Goal: Task Accomplishment & Management: Manage account settings

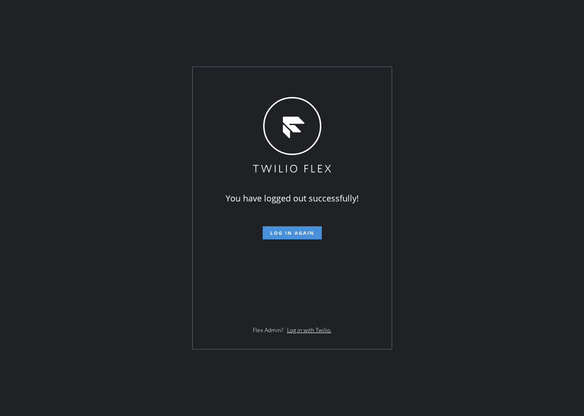
click at [303, 233] on span "Log in again" at bounding box center [292, 233] width 44 height 7
click at [280, 233] on span "Log in again" at bounding box center [292, 233] width 44 height 7
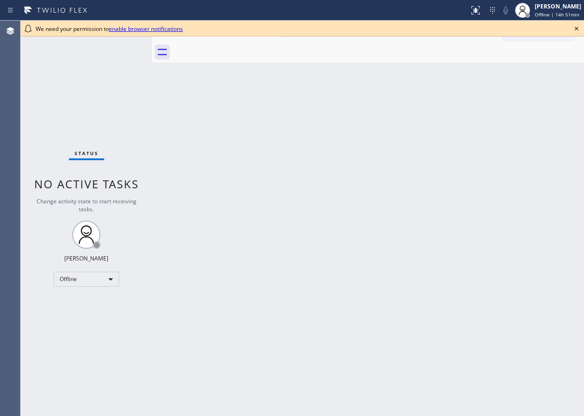
click at [576, 30] on icon at bounding box center [576, 28] width 11 height 11
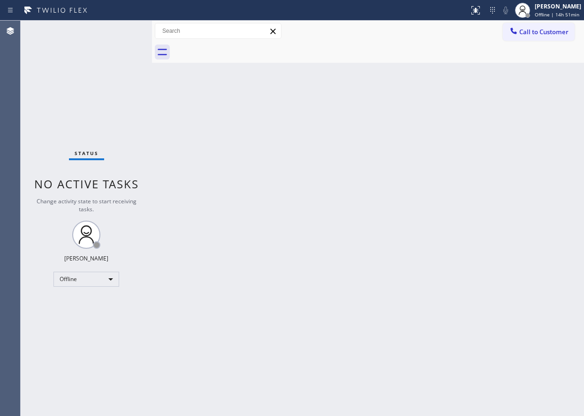
click at [317, 334] on div "Back to Dashboard Change Sender ID Customers Technicians Select a contact Outbo…" at bounding box center [368, 219] width 432 height 396
click at [570, 131] on div "Back to Dashboard Change Sender ID Customers Technicians Select a contact Outbo…" at bounding box center [368, 219] width 432 height 396
click at [385, 142] on div "Back to Dashboard Change Sender ID Customers Technicians Select a contact Outbo…" at bounding box center [368, 219] width 432 height 396
drag, startPoint x: 558, startPoint y: 8, endPoint x: 554, endPoint y: 20, distance: 12.5
click at [558, 8] on div "Paula Arnado" at bounding box center [557, 6] width 46 height 8
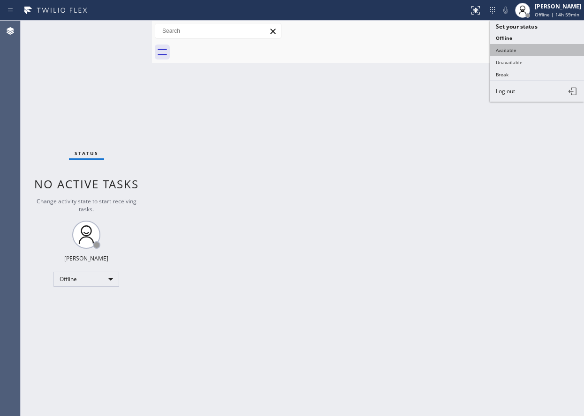
click at [543, 50] on button "Available" at bounding box center [537, 50] width 94 height 12
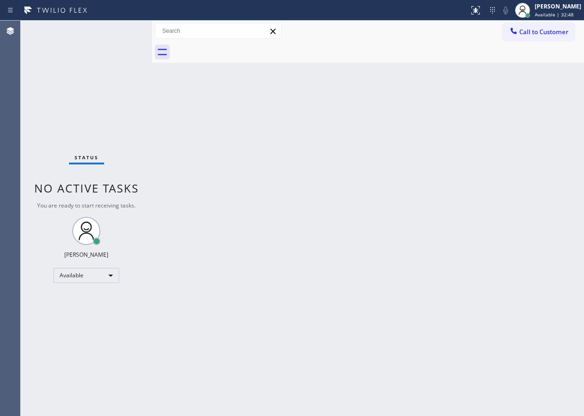
click at [339, 297] on div "Back to Dashboard Change Sender ID Customers Technicians Select a contact Outbo…" at bounding box center [368, 219] width 432 height 396
click at [419, 360] on div "Back to Dashboard Change Sender ID Customers Technicians Select a contact Outbo…" at bounding box center [368, 219] width 432 height 396
click at [541, 189] on div "Back to Dashboard Change Sender ID Customers Technicians Select a contact Outbo…" at bounding box center [368, 219] width 432 height 396
click at [546, 172] on div "Back to Dashboard Change Sender ID Customers Technicians Select a contact Outbo…" at bounding box center [368, 219] width 432 height 396
click at [559, 11] on div "Paula Arnado Available | 1h 10min" at bounding box center [558, 10] width 52 height 16
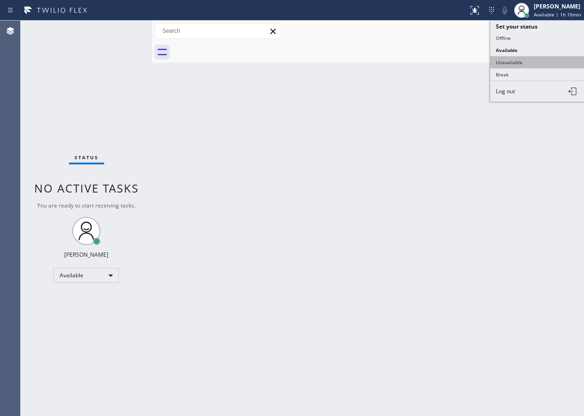
click at [543, 65] on button "Unavailable" at bounding box center [537, 62] width 94 height 12
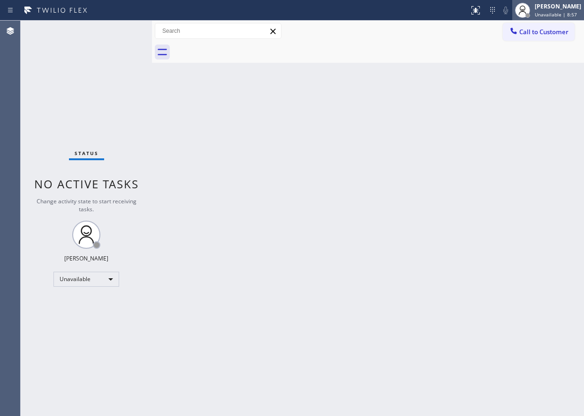
click at [541, 13] on span "Unavailable | 8:57" at bounding box center [555, 14] width 42 height 7
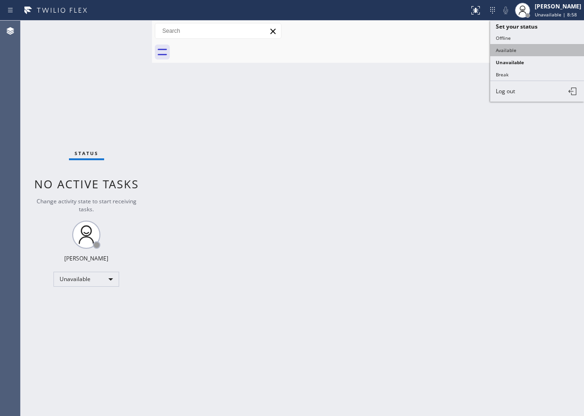
click at [510, 53] on button "Available" at bounding box center [537, 50] width 94 height 12
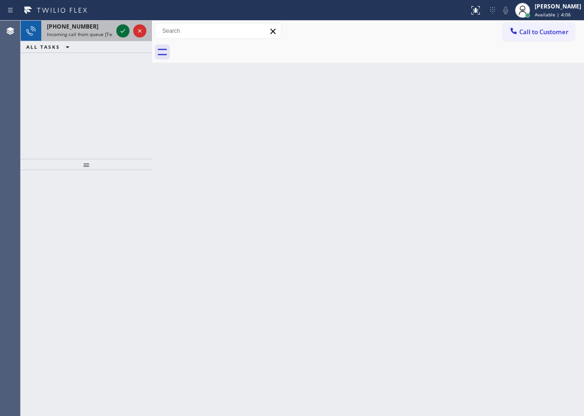
click at [121, 35] on icon at bounding box center [122, 30] width 11 height 11
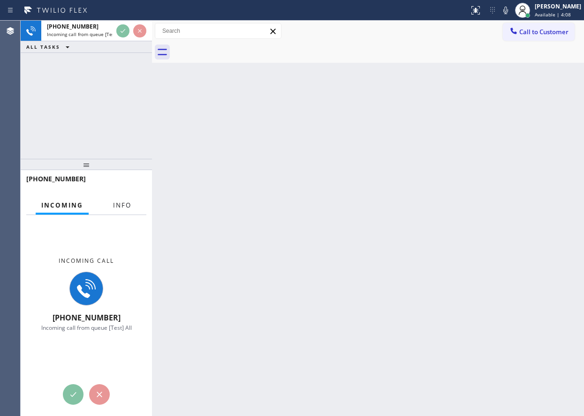
click at [130, 209] on span "Info" at bounding box center [122, 205] width 18 height 8
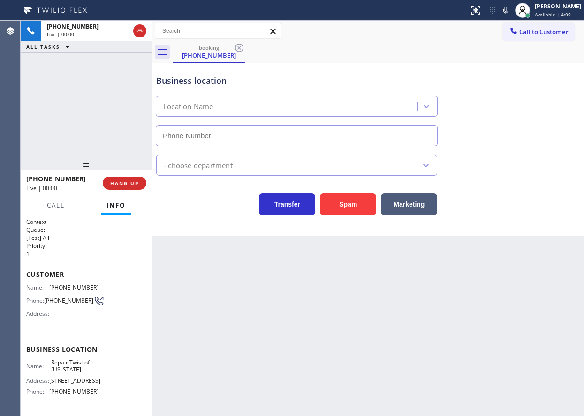
type input "(347) 284-6179"
click at [119, 179] on button "HANG UP" at bounding box center [125, 183] width 44 height 13
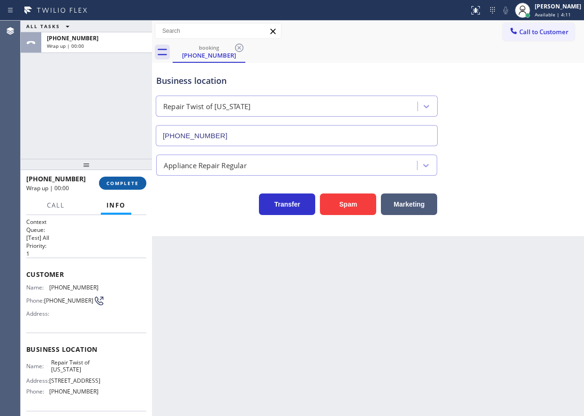
click at [119, 187] on span "COMPLETE" at bounding box center [122, 183] width 32 height 7
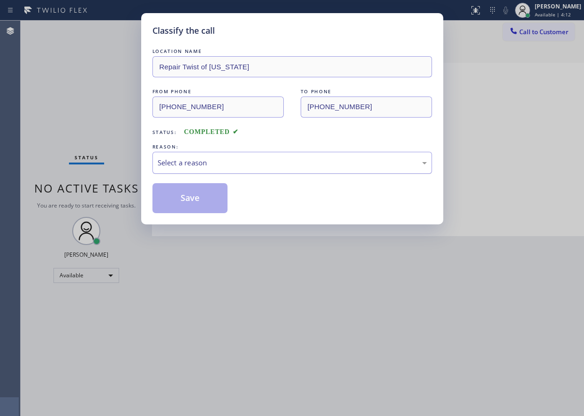
click at [219, 165] on div "Select a reason" at bounding box center [292, 163] width 269 height 11
click at [218, 197] on button "Save" at bounding box center [189, 198] width 75 height 30
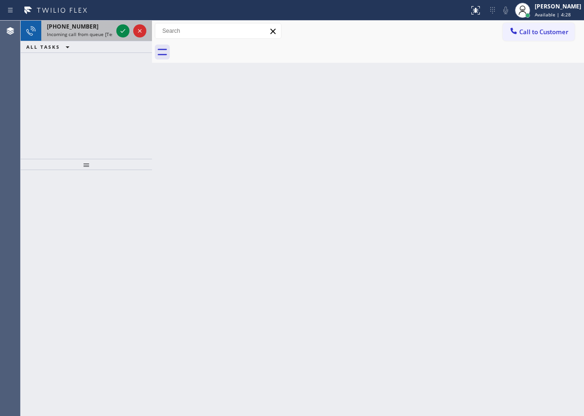
click at [122, 38] on div at bounding box center [131, 31] width 34 height 21
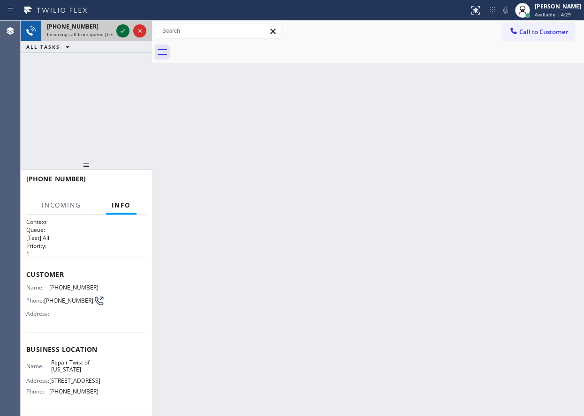
click at [122, 29] on icon at bounding box center [122, 30] width 11 height 11
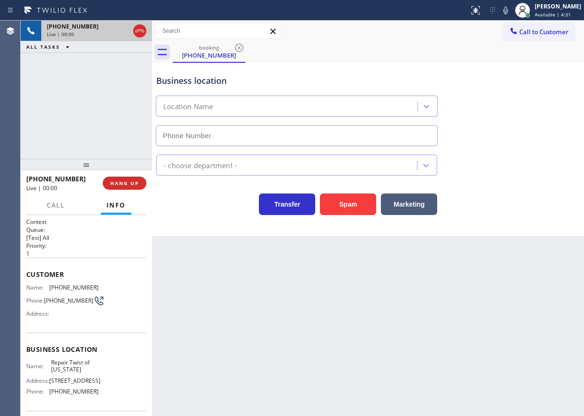
type input "(347) 284-6179"
click at [512, 16] on button at bounding box center [505, 10] width 13 height 13
click at [508, 14] on icon at bounding box center [505, 11] width 5 height 8
click at [68, 364] on span "Repair Twist of New York" at bounding box center [74, 366] width 47 height 15
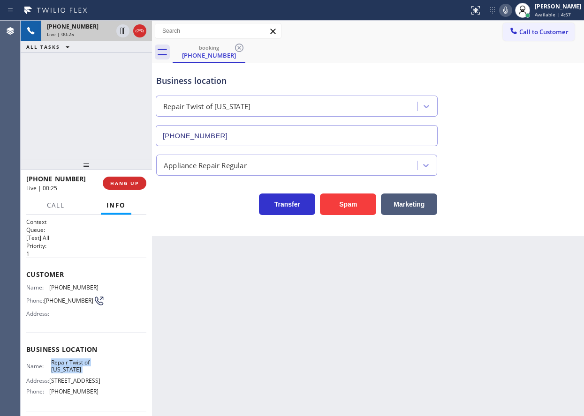
click at [68, 364] on span "Repair Twist of New York" at bounding box center [74, 366] width 47 height 15
copy span "Repair Twist of New York"
drag, startPoint x: 465, startPoint y: 359, endPoint x: 407, endPoint y: 406, distance: 74.3
click at [465, 359] on div "Back to Dashboard Change Sender ID Customers Technicians Select a contact Outbo…" at bounding box center [368, 219] width 432 height 396
click at [290, 391] on div "Back to Dashboard Change Sender ID Customers Technicians Select a contact Outbo…" at bounding box center [368, 219] width 432 height 396
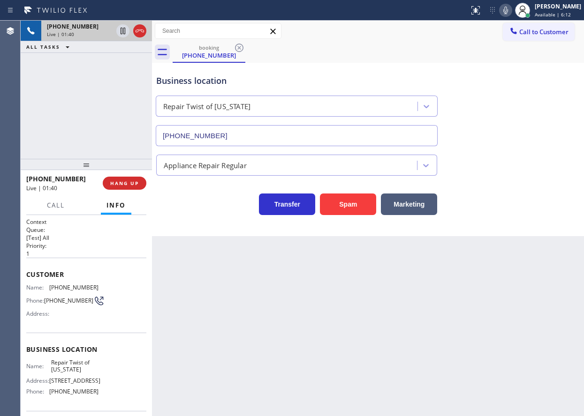
click at [63, 371] on span "Repair Twist of New York" at bounding box center [74, 366] width 47 height 15
copy span "Repair Twist of New York"
click at [313, 134] on input "(347) 284-6179" at bounding box center [297, 135] width 282 height 21
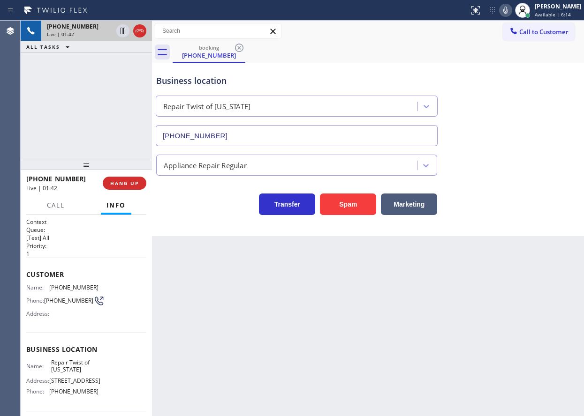
click at [313, 134] on input "(347) 284-6179" at bounding box center [297, 135] width 282 height 21
click at [71, 288] on span "(917) 853-1181" at bounding box center [73, 287] width 49 height 7
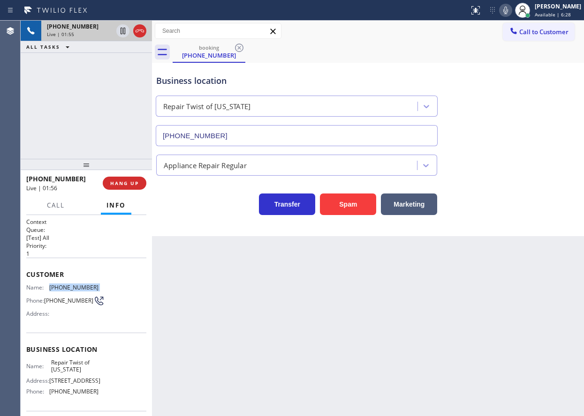
copy span "(917) 853-1181"
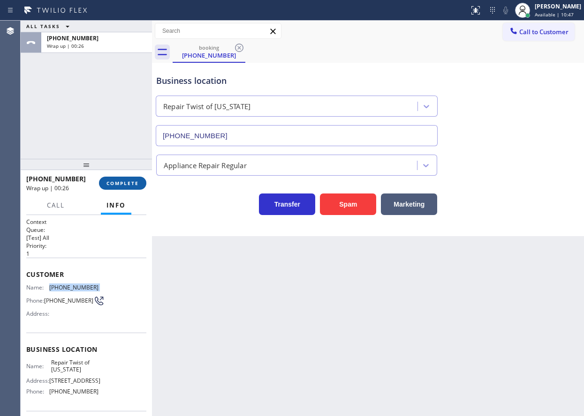
click at [134, 185] on span "COMPLETE" at bounding box center [122, 183] width 32 height 7
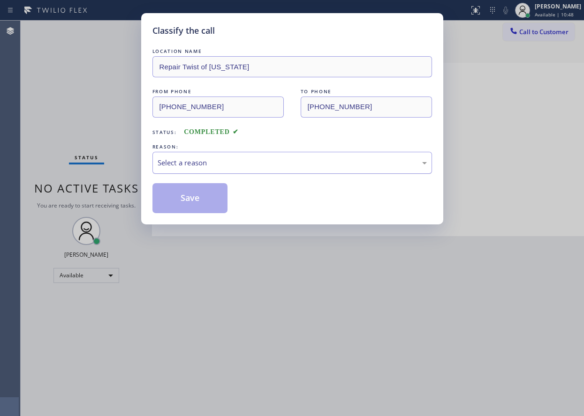
click at [256, 164] on div "Select a reason" at bounding box center [292, 163] width 269 height 11
click at [209, 189] on button "Save" at bounding box center [189, 198] width 75 height 30
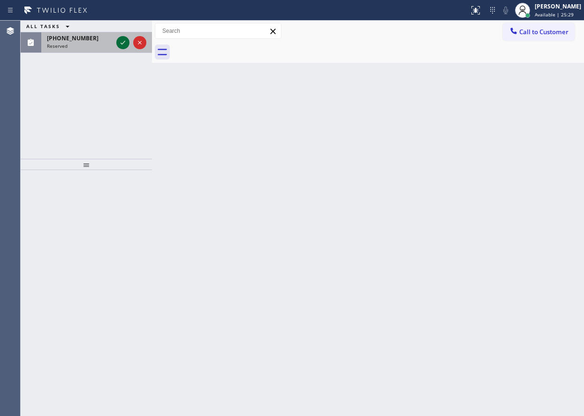
click at [122, 43] on icon at bounding box center [122, 42] width 11 height 11
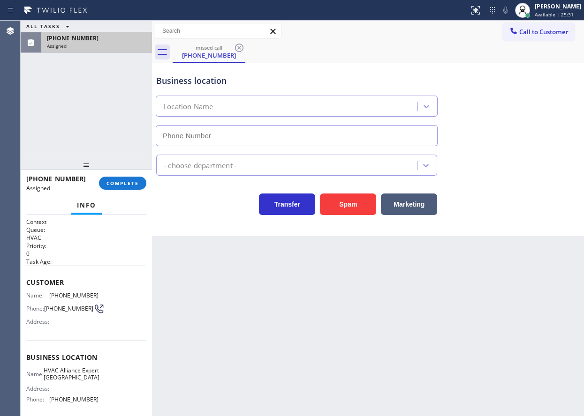
type input "(786) 465-5241"
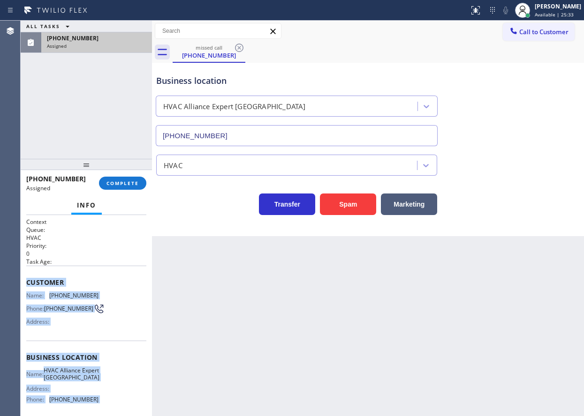
scroll to position [87, 0]
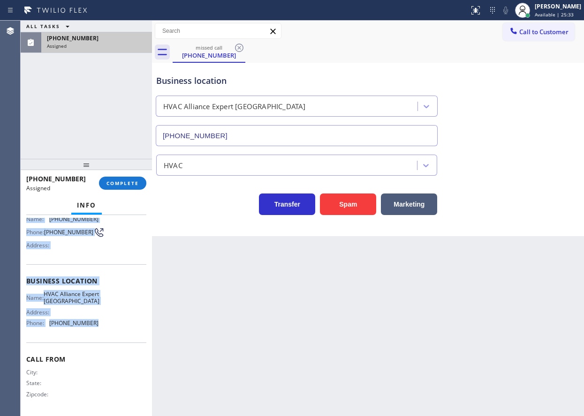
drag, startPoint x: 28, startPoint y: 281, endPoint x: 128, endPoint y: 341, distance: 116.7
click at [128, 341] on div "Context Queue: HVAC Priority: 0 Task Age: Customer Name: (786) 957-6226 Phone: …" at bounding box center [86, 278] width 120 height 272
copy div "Customer Name: (786) 957-6226 Phone: (786) 957-6226 Address: Business location …"
click at [123, 190] on button "COMPLETE" at bounding box center [122, 183] width 47 height 13
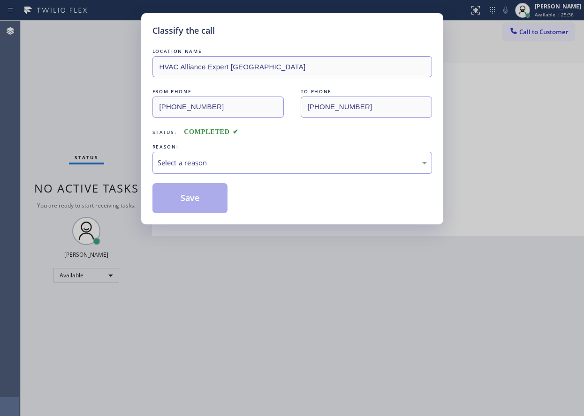
click at [203, 164] on div "Select a reason" at bounding box center [292, 163] width 269 height 11
click at [203, 200] on button "Save" at bounding box center [189, 198] width 75 height 30
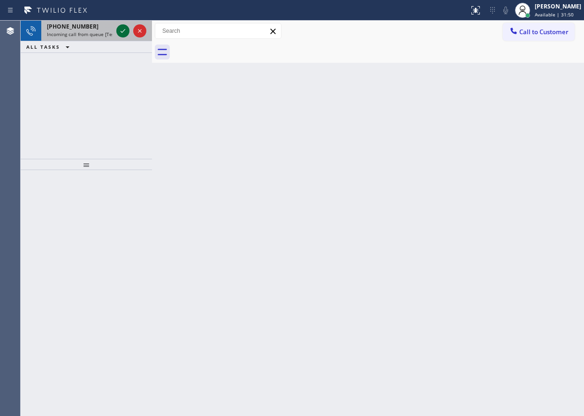
drag, startPoint x: 122, startPoint y: 25, endPoint x: 122, endPoint y: 30, distance: 5.2
click at [122, 26] on icon at bounding box center [122, 30] width 11 height 11
click at [123, 32] on icon at bounding box center [122, 30] width 11 height 11
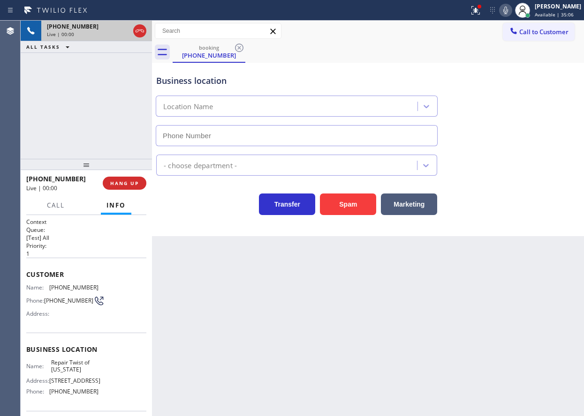
type input "(347) 284-6179"
click at [83, 366] on span "Repair Twist of New York" at bounding box center [74, 366] width 47 height 15
copy span "Repair Twist of New York"
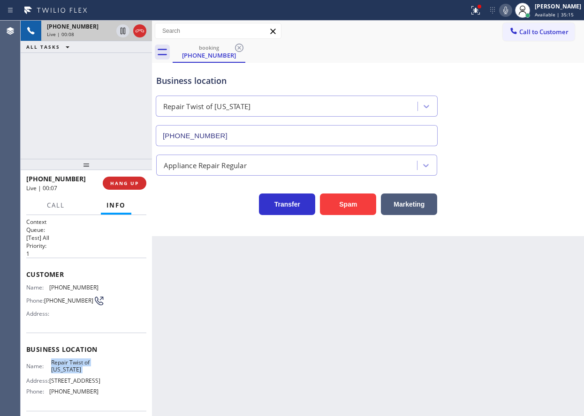
click at [278, 135] on input "(347) 284-6179" at bounding box center [297, 135] width 282 height 21
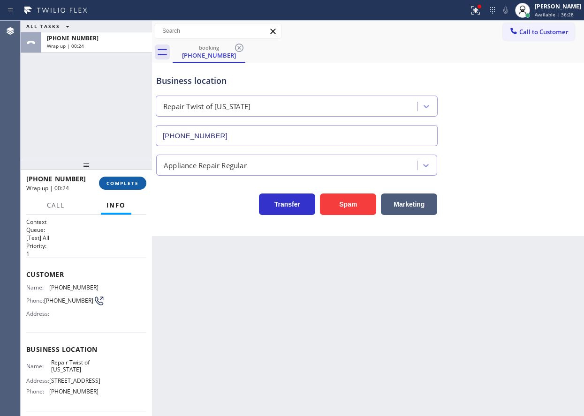
click at [122, 188] on button "COMPLETE" at bounding box center [122, 183] width 47 height 13
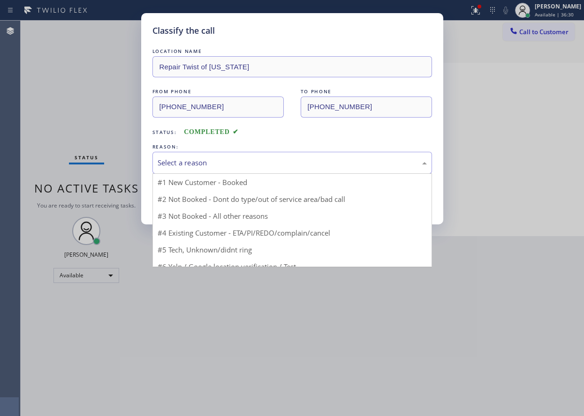
click at [218, 158] on div "Select a reason" at bounding box center [292, 163] width 269 height 11
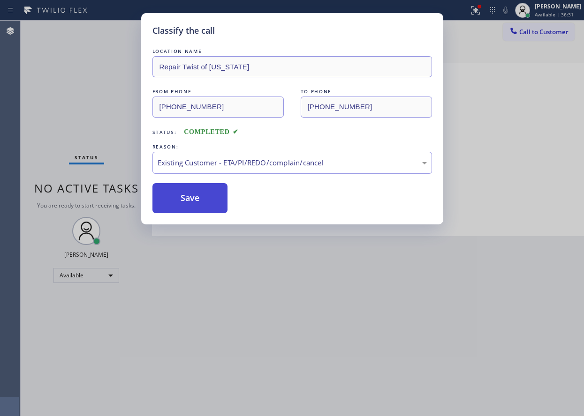
click at [196, 195] on button "Save" at bounding box center [189, 198] width 75 height 30
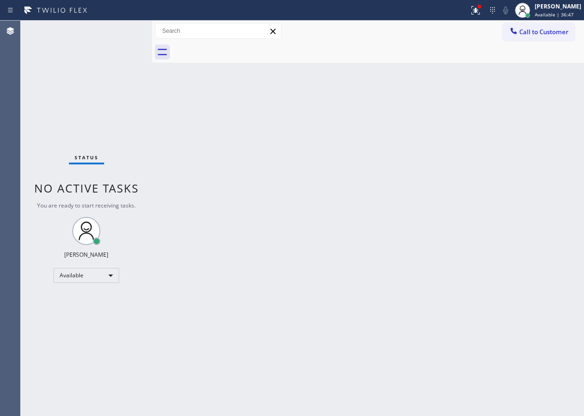
click at [342, 133] on div "Back to Dashboard Change Sender ID Customers Technicians Select a contact Outbo…" at bounding box center [368, 219] width 432 height 396
click at [564, 18] on div "Paula Arnado Available | 50:15" at bounding box center [558, 10] width 51 height 16
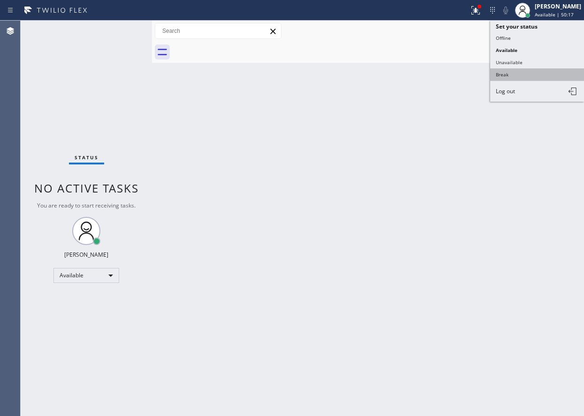
click at [508, 70] on button "Break" at bounding box center [537, 74] width 94 height 12
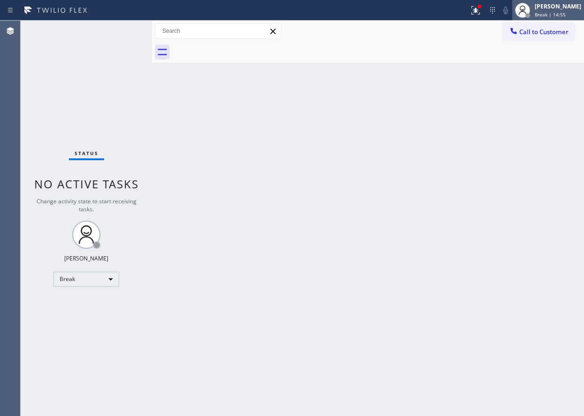
click at [576, 7] on div "Paula Arnado" at bounding box center [557, 6] width 46 height 8
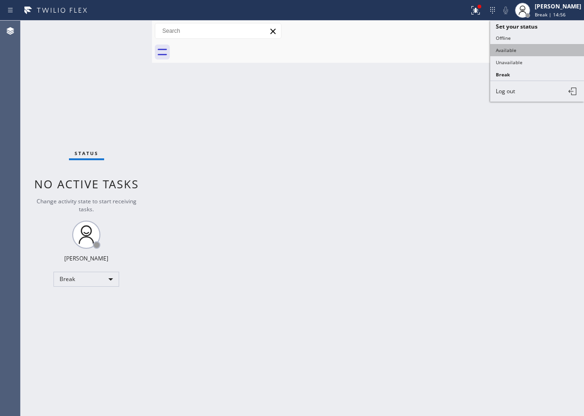
click at [532, 53] on button "Available" at bounding box center [537, 50] width 94 height 12
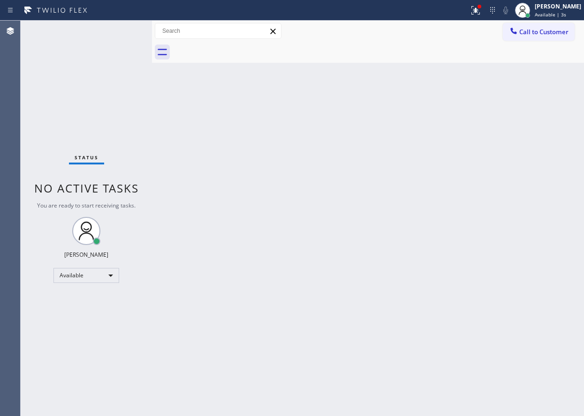
click at [528, 161] on div "Back to Dashboard Change Sender ID Customers Technicians Select a contact Outbo…" at bounding box center [368, 219] width 432 height 396
click at [481, 10] on icon at bounding box center [475, 10] width 11 height 11
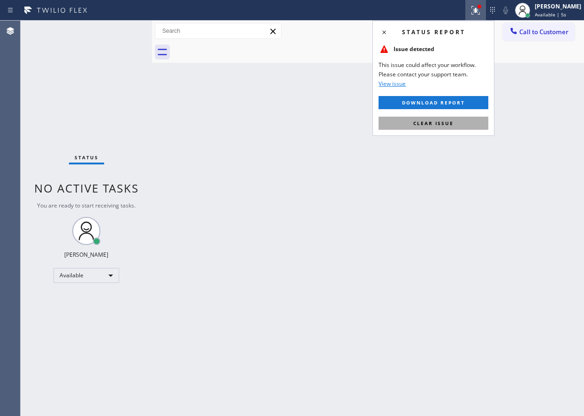
click at [471, 127] on button "Clear issue" at bounding box center [433, 123] width 110 height 13
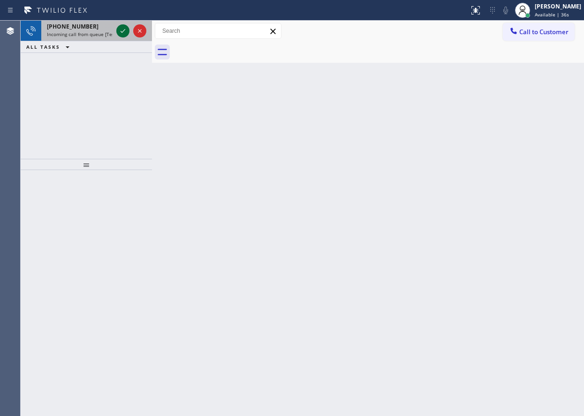
click at [120, 30] on icon at bounding box center [122, 30] width 11 height 11
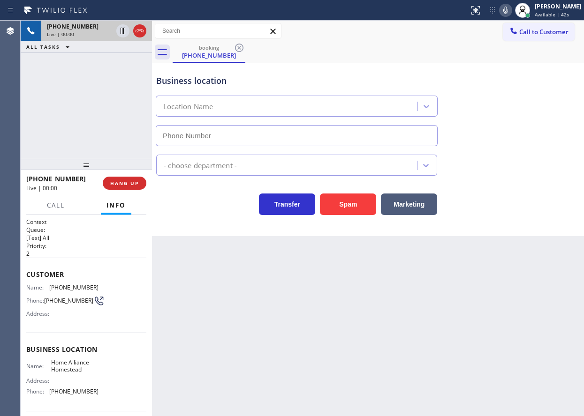
type input "(305) 501-8647"
click at [133, 188] on button "HANG UP" at bounding box center [125, 183] width 44 height 13
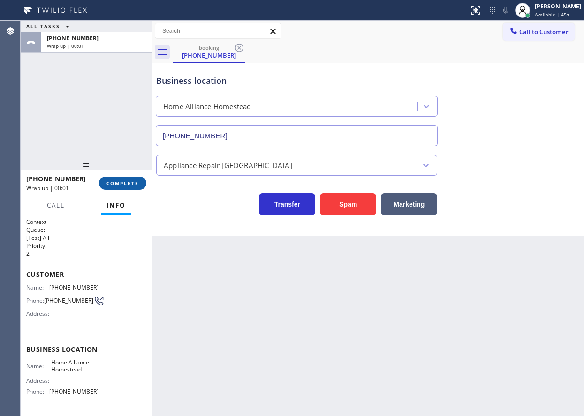
click at [135, 182] on span "COMPLETE" at bounding box center [122, 183] width 32 height 7
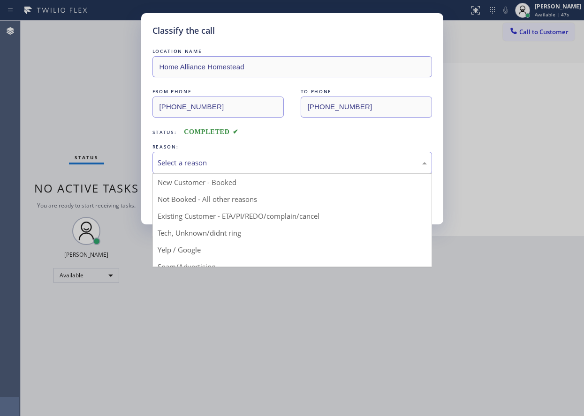
click at [208, 158] on div "Select a reason" at bounding box center [292, 163] width 269 height 11
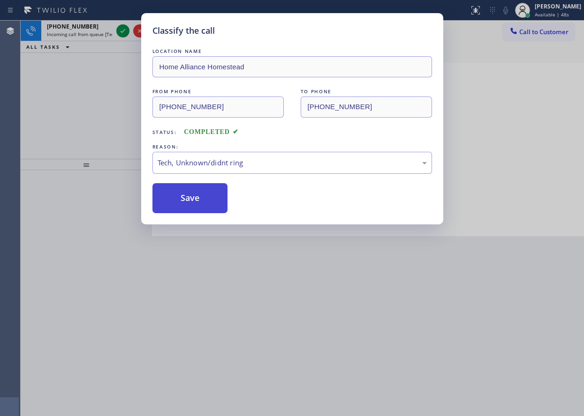
click at [204, 198] on button "Save" at bounding box center [189, 198] width 75 height 30
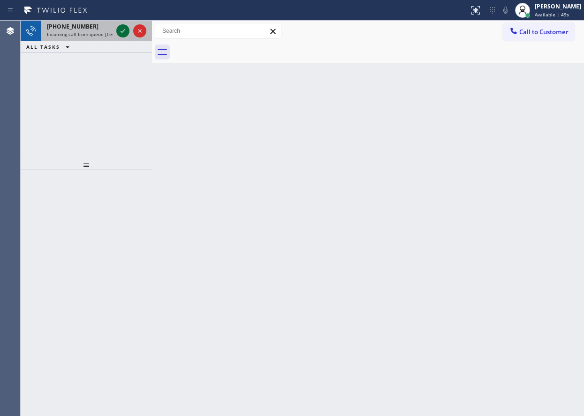
click at [123, 32] on icon at bounding box center [122, 30] width 11 height 11
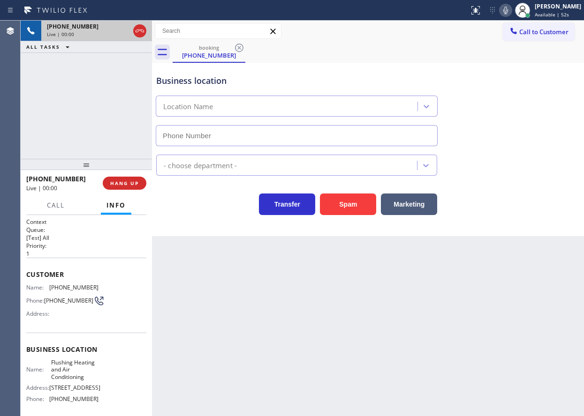
type input "(347) 690-7214"
click at [132, 187] on button "HANG UP" at bounding box center [125, 183] width 44 height 13
click at [132, 184] on span "HANG UP" at bounding box center [124, 183] width 29 height 7
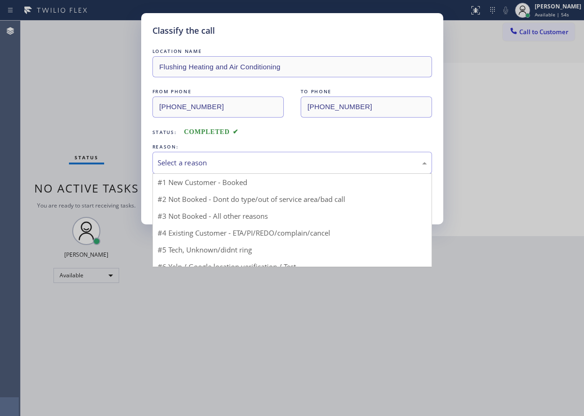
click at [193, 164] on div "Select a reason" at bounding box center [292, 163] width 269 height 11
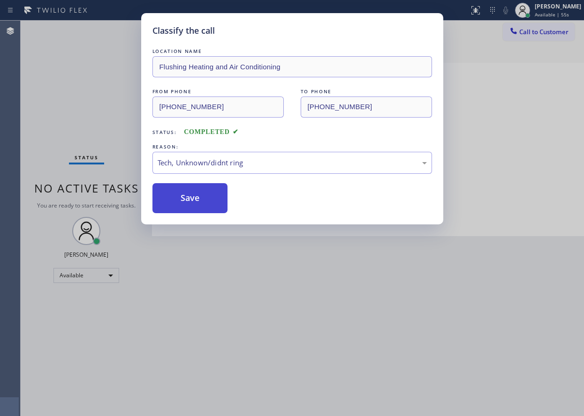
click at [189, 201] on button "Save" at bounding box center [189, 198] width 75 height 30
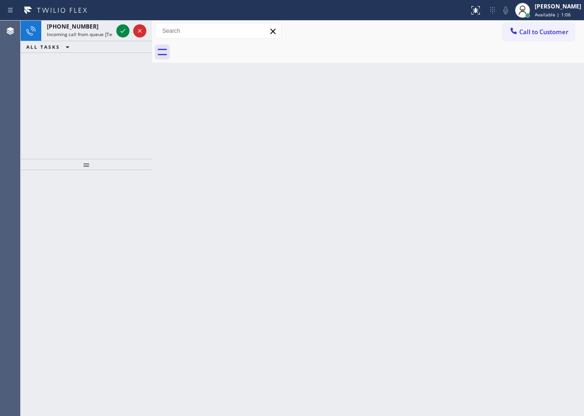
click at [469, 294] on div "Back to Dashboard Change Sender ID Customers Technicians Select a contact Outbo…" at bounding box center [368, 219] width 432 height 396
click at [104, 30] on div "+13053942532" at bounding box center [80, 27] width 66 height 8
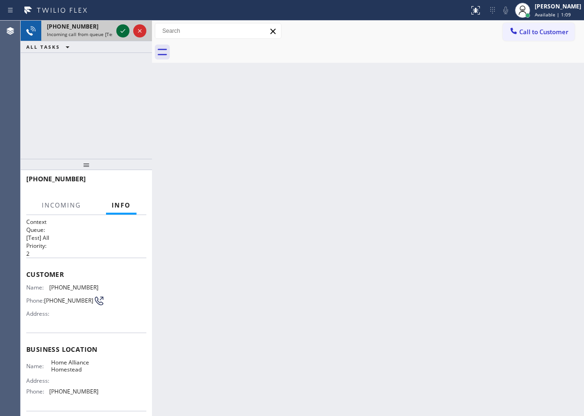
click at [122, 30] on icon at bounding box center [122, 30] width 11 height 11
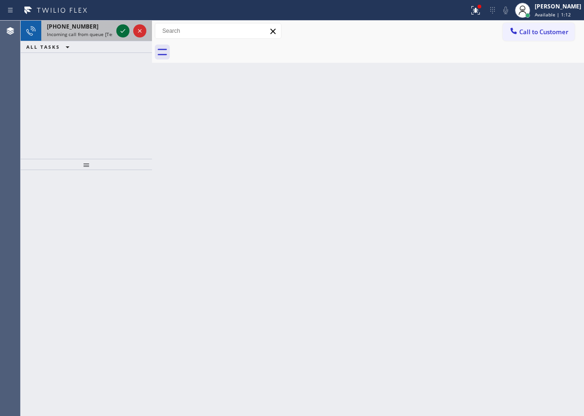
click at [122, 30] on icon at bounding box center [122, 30] width 11 height 11
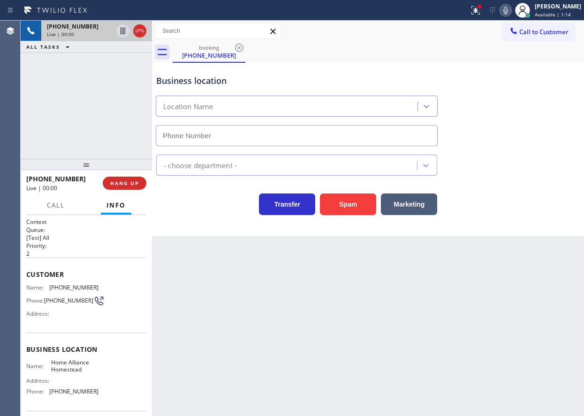
type input "(305) 501-8647"
click at [80, 366] on span "Home Alliance Homestead" at bounding box center [74, 366] width 47 height 15
copy span "Home Alliance Homestead"
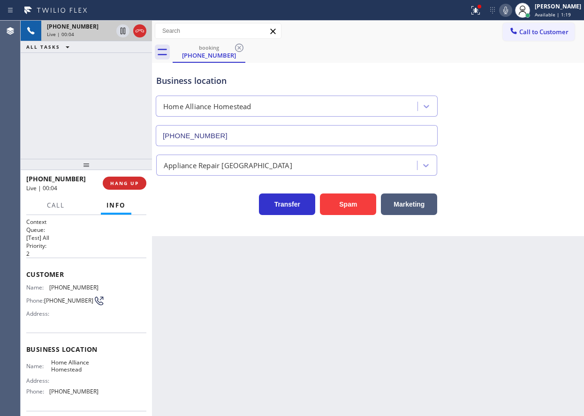
click at [206, 134] on input "(305) 501-8647" at bounding box center [297, 135] width 282 height 21
click at [67, 374] on span "Home Alliance Homestead" at bounding box center [74, 366] width 47 height 15
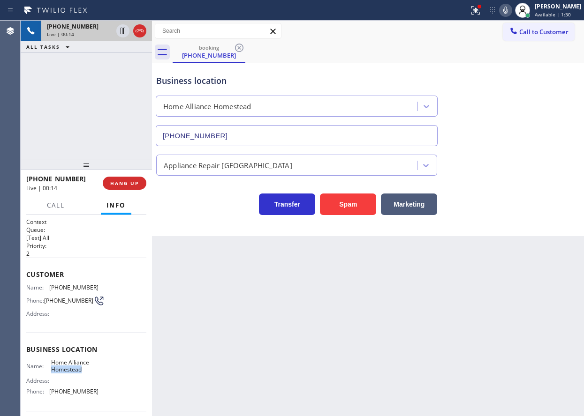
copy span "Homestead"
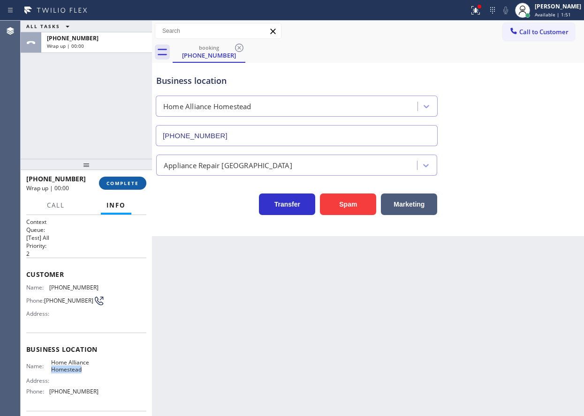
click at [130, 186] on span "COMPLETE" at bounding box center [122, 183] width 32 height 7
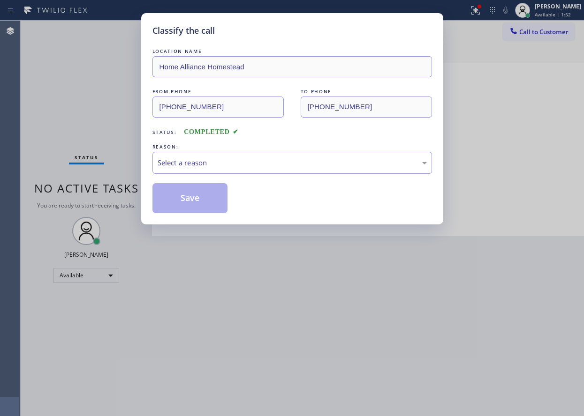
click at [264, 159] on div "Select a reason" at bounding box center [292, 163] width 269 height 11
click at [196, 198] on button "Save" at bounding box center [189, 198] width 75 height 30
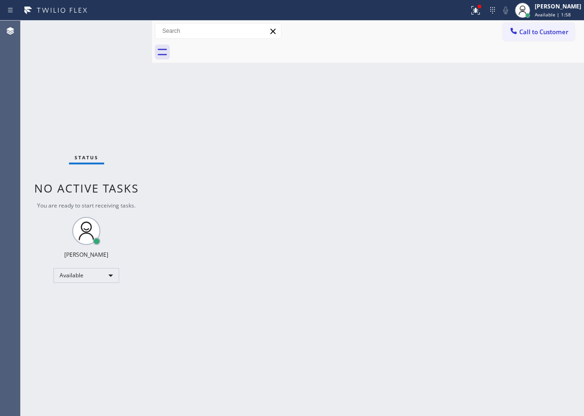
click at [351, 321] on div "Back to Dashboard Change Sender ID Customers Technicians Select a contact Outbo…" at bounding box center [368, 219] width 432 height 396
click at [294, 328] on div "Back to Dashboard Change Sender ID Customers Technicians Select a contact Outbo…" at bounding box center [368, 219] width 432 height 396
click at [386, 167] on div "Back to Dashboard Change Sender ID Customers Technicians Select a contact Outbo…" at bounding box center [368, 219] width 432 height 396
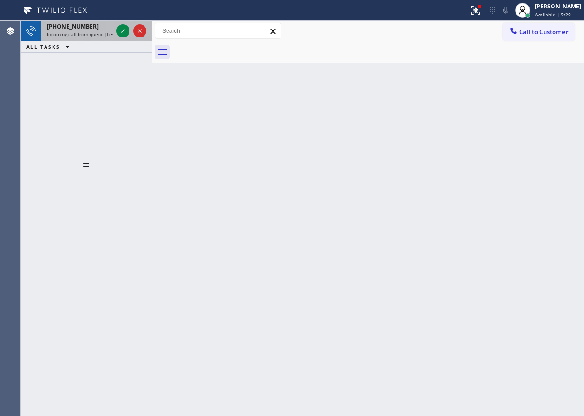
click at [95, 38] on div "+17816327677 Incoming call from queue [Test] All" at bounding box center [77, 31] width 73 height 21
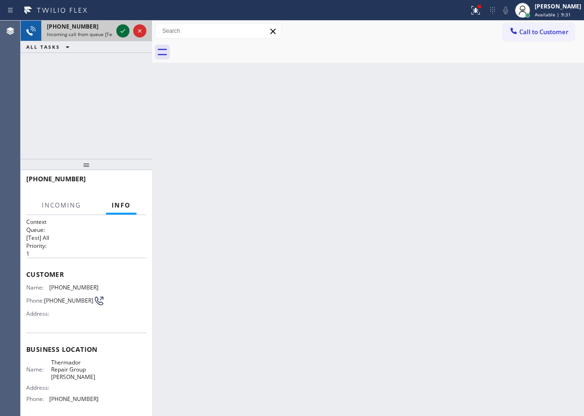
click at [122, 31] on icon at bounding box center [122, 30] width 11 height 11
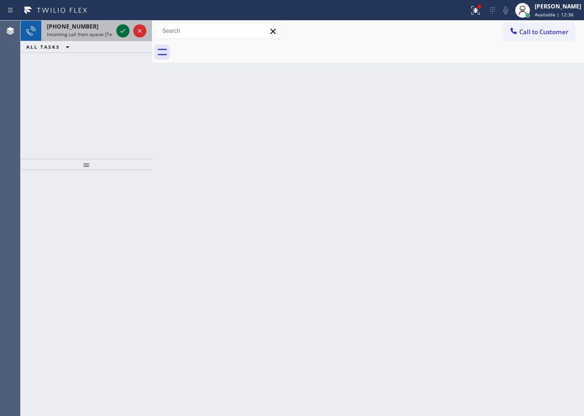
click at [123, 32] on icon at bounding box center [122, 31] width 5 height 4
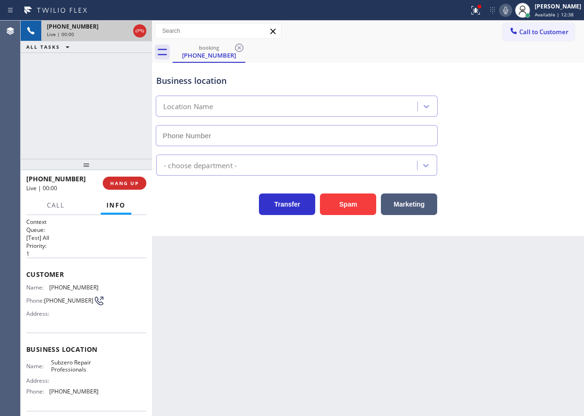
type input "(630) 394-6070"
click at [68, 374] on span "Subzero Repair Professionals" at bounding box center [74, 366] width 47 height 15
copy span "Subzero Repair Professionals"
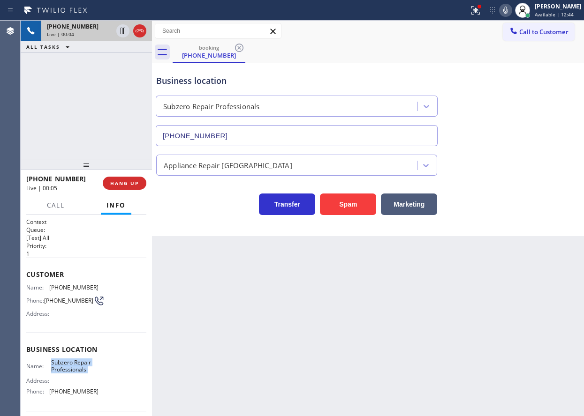
click at [244, 139] on input "(630) 394-6070" at bounding box center [297, 135] width 282 height 21
click at [60, 286] on span "(314) 753-6005" at bounding box center [73, 287] width 49 height 7
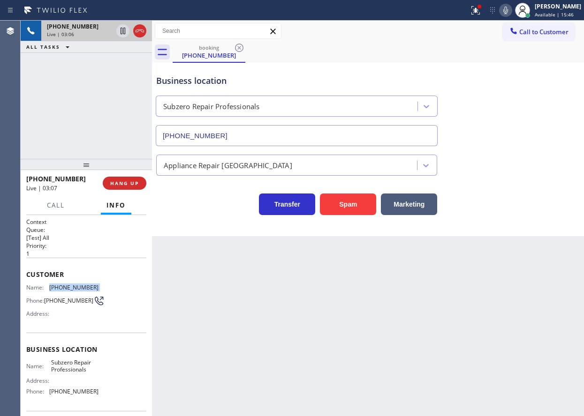
click at [60, 286] on span "(314) 753-6005" at bounding box center [73, 287] width 49 height 7
copy span "(314) 753-6005"
click at [511, 12] on icon at bounding box center [505, 10] width 11 height 11
click at [480, 15] on icon at bounding box center [475, 10] width 11 height 11
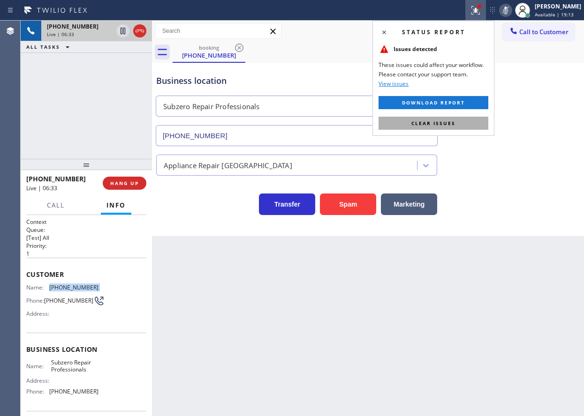
click at [460, 123] on button "Clear issues" at bounding box center [433, 123] width 110 height 13
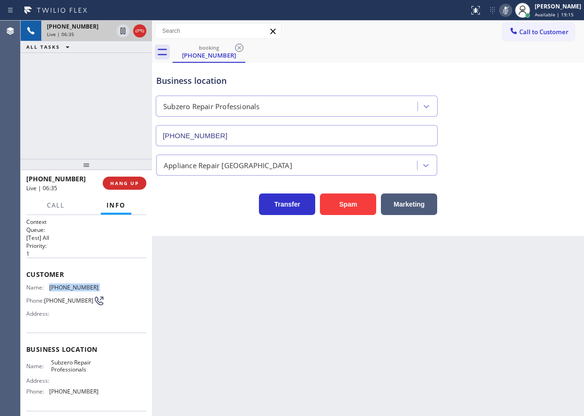
click at [511, 11] on icon at bounding box center [505, 10] width 11 height 11
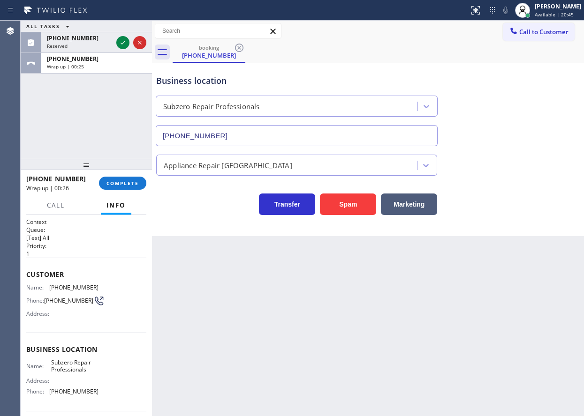
click at [144, 170] on div at bounding box center [86, 164] width 131 height 11
click at [137, 183] on span "COMPLETE" at bounding box center [122, 183] width 32 height 7
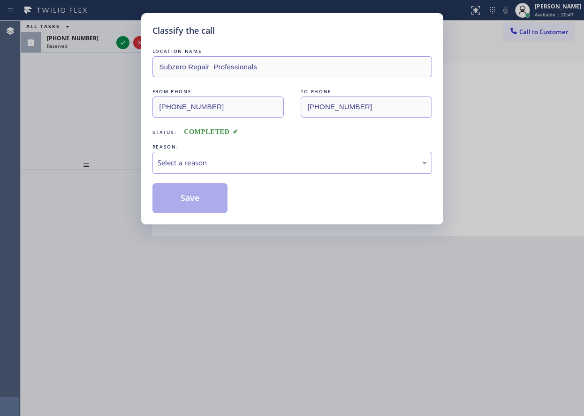
click at [239, 163] on div "Select a reason" at bounding box center [292, 163] width 269 height 11
click at [194, 198] on button "Save" at bounding box center [189, 198] width 75 height 30
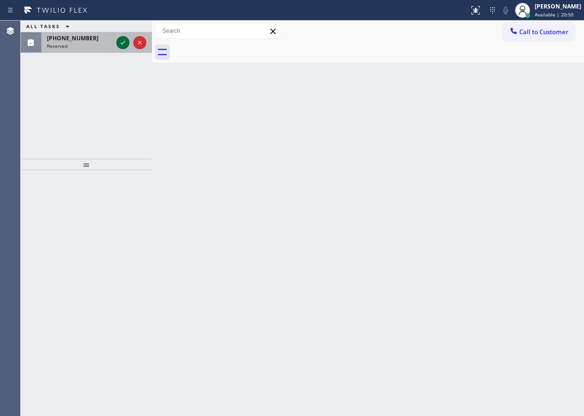
click at [122, 41] on icon at bounding box center [122, 42] width 11 height 11
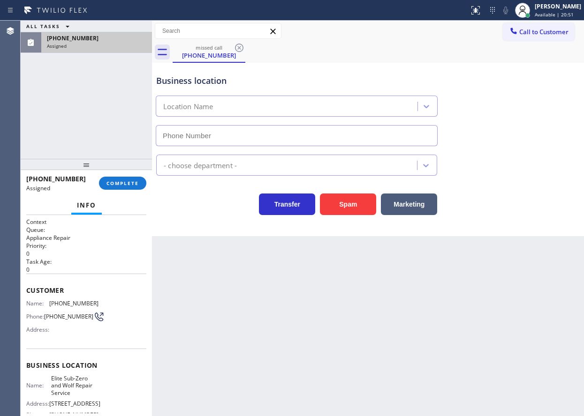
type input "(833) 384-0080"
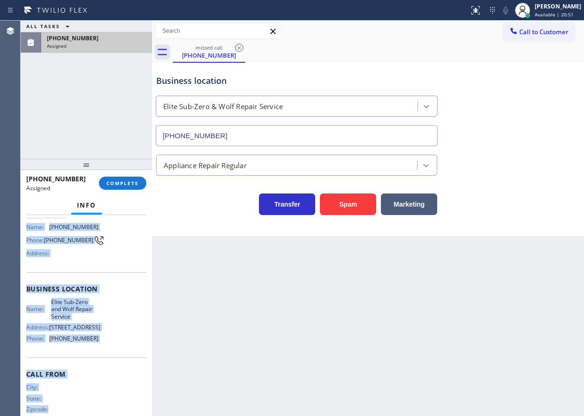
scroll to position [95, 0]
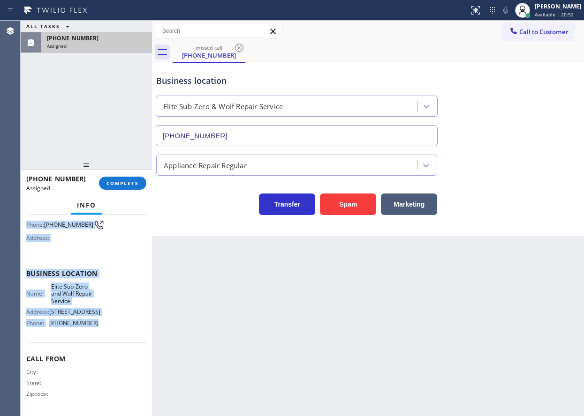
drag, startPoint x: 24, startPoint y: 287, endPoint x: 116, endPoint y: 241, distance: 102.7
click at [99, 321] on div "Context Queue: Appliance Repair Priority: 0 Task Age: 1 minute(s) Customer Name…" at bounding box center [86, 315] width 131 height 201
copy div "Customer Name: (716) 549-1613 Phone: (716) 549-1613 Address: Business location …"
click at [121, 183] on span "COMPLETE" at bounding box center [122, 183] width 32 height 7
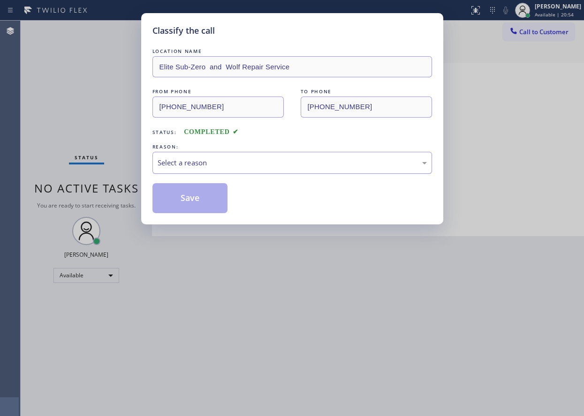
drag, startPoint x: 294, startPoint y: 154, endPoint x: 287, endPoint y: 170, distance: 17.4
click at [293, 156] on div "Select a reason" at bounding box center [291, 163] width 279 height 22
drag, startPoint x: 199, startPoint y: 188, endPoint x: 249, endPoint y: 283, distance: 107.6
click at [199, 188] on button "Save" at bounding box center [189, 198] width 75 height 30
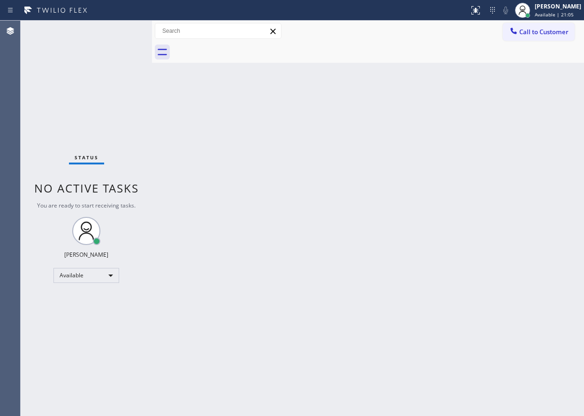
click at [512, 178] on div "Back to Dashboard Change Sender ID Customers Technicians Select a contact Outbo…" at bounding box center [368, 219] width 432 height 396
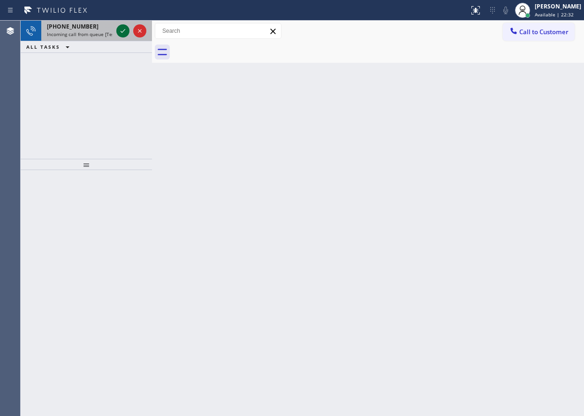
click at [120, 28] on icon at bounding box center [122, 30] width 11 height 11
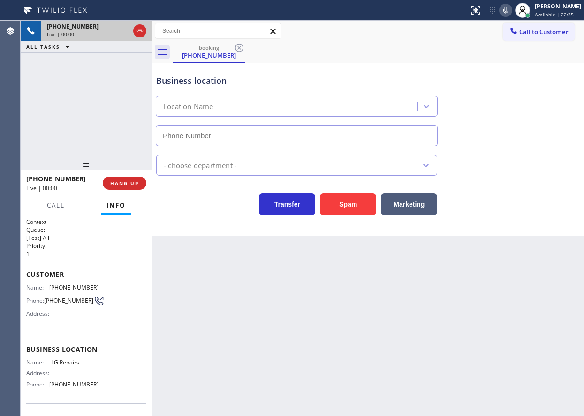
type input "(877) 748-5179"
click at [129, 188] on button "HANG UP" at bounding box center [125, 183] width 44 height 13
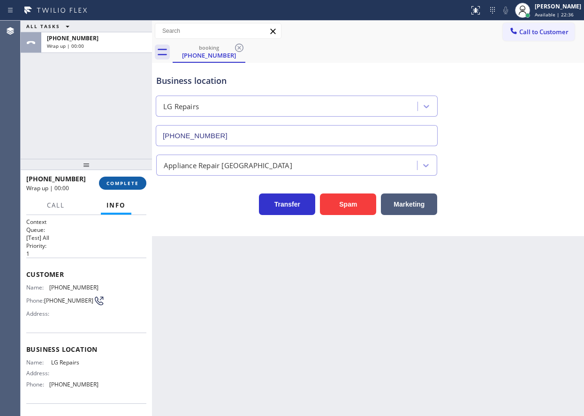
click at [128, 187] on span "COMPLETE" at bounding box center [122, 183] width 32 height 7
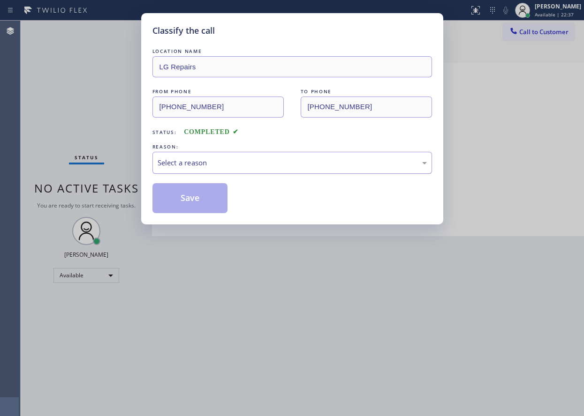
click at [229, 159] on div "Select a reason" at bounding box center [292, 163] width 269 height 11
click at [191, 202] on button "Save" at bounding box center [189, 198] width 75 height 30
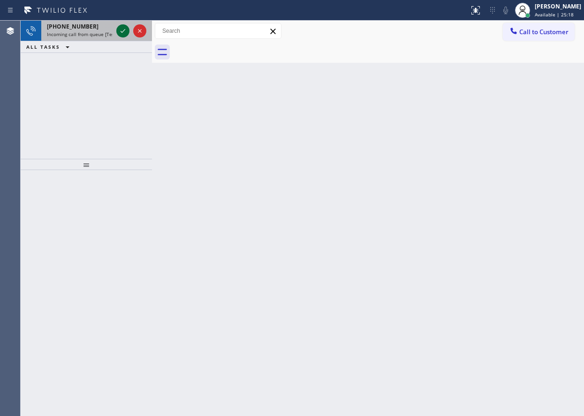
click at [120, 29] on icon at bounding box center [122, 30] width 11 height 11
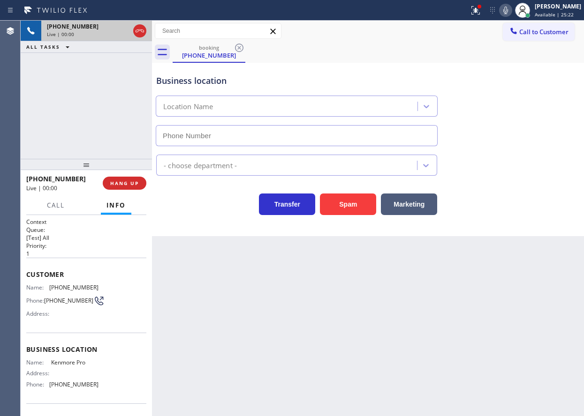
type input "(888) 527-1246"
click at [68, 366] on span "Kenmore Pro" at bounding box center [74, 362] width 47 height 7
click at [263, 134] on input "(888) 527-1246" at bounding box center [297, 135] width 282 height 21
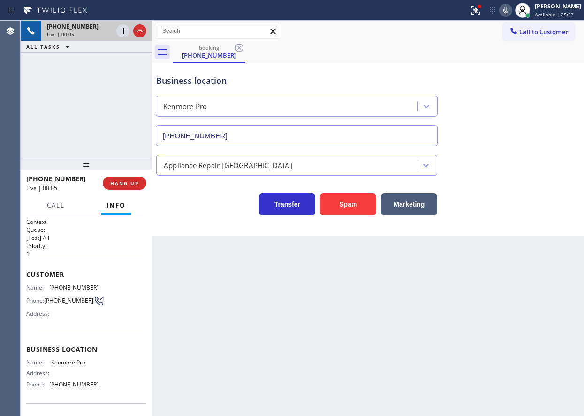
click at [263, 134] on input "(888) 527-1246" at bounding box center [297, 135] width 282 height 21
click at [77, 284] on span "(914) 417-1842" at bounding box center [73, 287] width 49 height 7
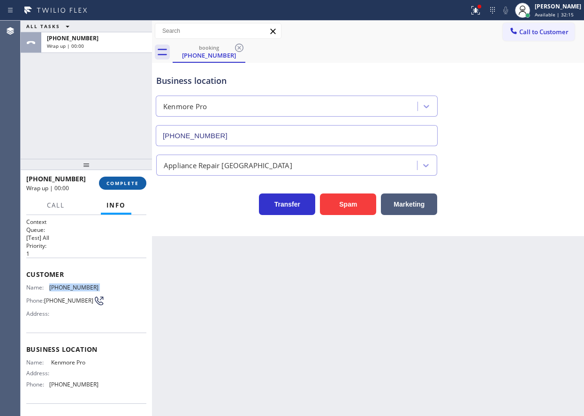
click at [115, 184] on span "COMPLETE" at bounding box center [122, 183] width 32 height 7
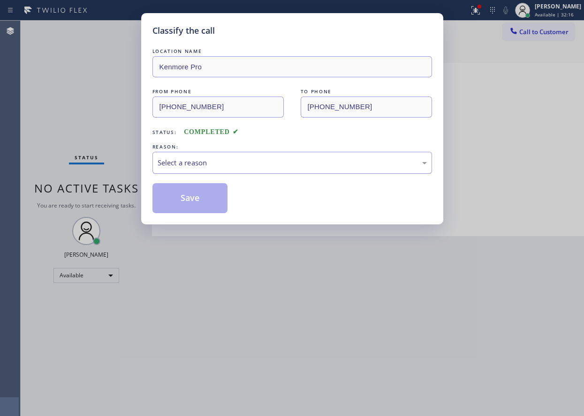
click at [204, 169] on div "Select a reason" at bounding box center [291, 163] width 279 height 22
click at [193, 196] on button "Save" at bounding box center [189, 198] width 75 height 30
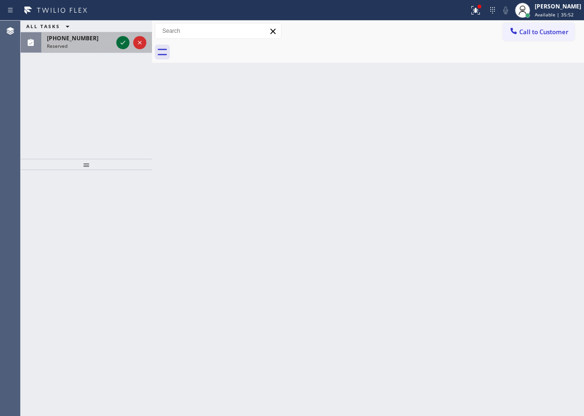
click at [124, 42] on icon at bounding box center [122, 42] width 11 height 11
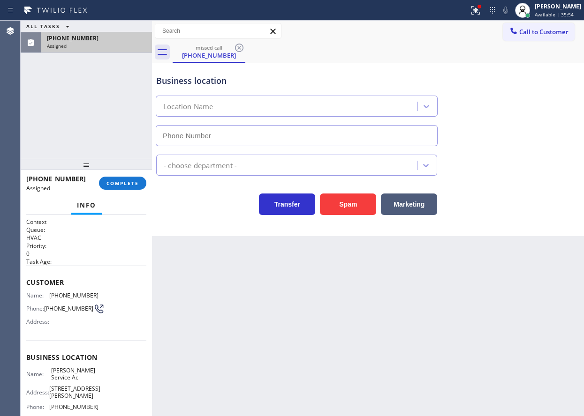
type input "(813) 285-4401"
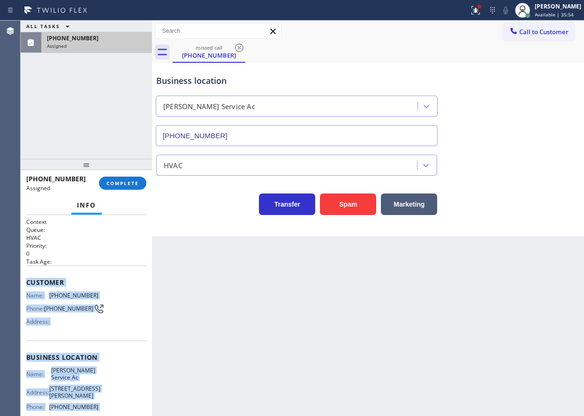
scroll to position [87, 0]
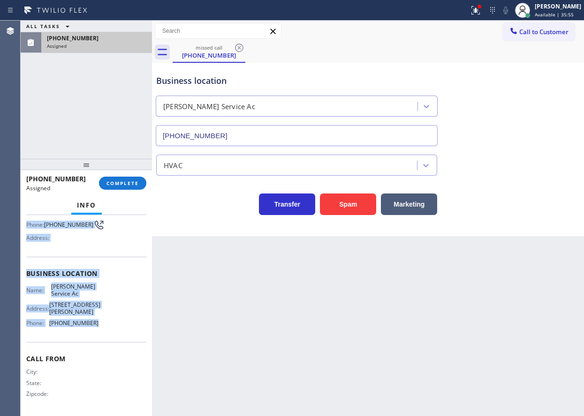
drag, startPoint x: 31, startPoint y: 290, endPoint x: 110, endPoint y: 338, distance: 91.9
click at [110, 338] on div "Context Queue: HVAC Priority: 0 Task Age: Customer Name: (813) 323-9134 Phone: …" at bounding box center [86, 315] width 131 height 201
click at [123, 183] on span "COMPLETE" at bounding box center [122, 183] width 32 height 7
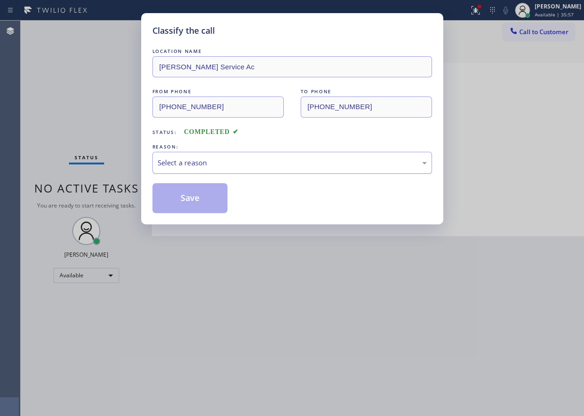
click at [228, 168] on div "Select a reason" at bounding box center [291, 163] width 279 height 22
click at [197, 208] on button "Save" at bounding box center [189, 198] width 75 height 30
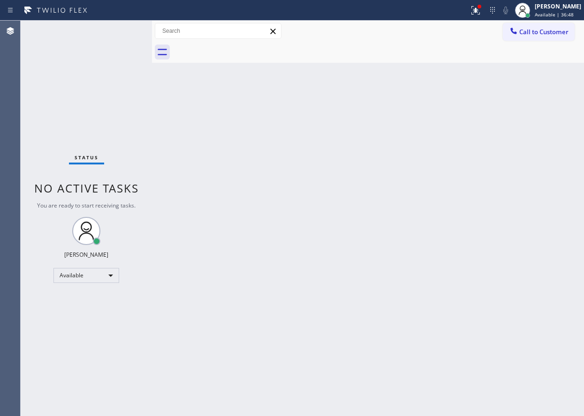
click at [532, 95] on div "Back to Dashboard Change Sender ID Customers Technicians Select a contact Outbo…" at bounding box center [368, 219] width 432 height 396
drag, startPoint x: 570, startPoint y: 247, endPoint x: 563, endPoint y: 241, distance: 9.1
click at [570, 247] on div "Back to Dashboard Change Sender ID Customers Technicians Select a contact Outbo…" at bounding box center [368, 219] width 432 height 396
click at [252, 210] on div "Back to Dashboard Change Sender ID Customers Technicians Select a contact Outbo…" at bounding box center [368, 219] width 432 height 396
click at [267, 157] on div "Back to Dashboard Change Sender ID Customers Technicians Select a contact Outbo…" at bounding box center [368, 219] width 432 height 396
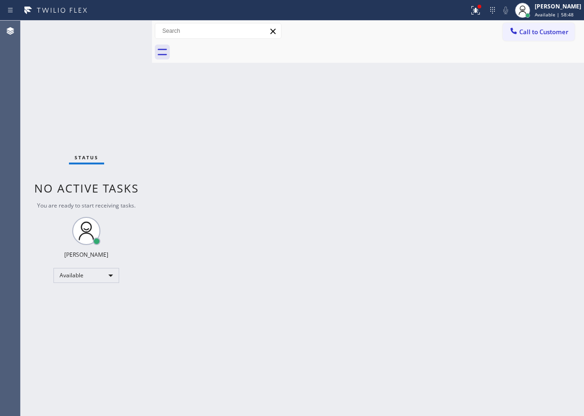
click at [505, 197] on div "Back to Dashboard Change Sender ID Customers Technicians Select a contact Outbo…" at bounding box center [368, 219] width 432 height 396
click at [512, 197] on div "Back to Dashboard Change Sender ID Customers Technicians Select a contact Outbo…" at bounding box center [368, 219] width 432 height 396
click at [367, 155] on div "Back to Dashboard Change Sender ID Customers Technicians Select a contact Outbo…" at bounding box center [368, 219] width 432 height 396
click at [216, 243] on div "Back to Dashboard Change Sender ID Customers Technicians Select a contact Outbo…" at bounding box center [368, 219] width 432 height 396
click at [374, 210] on div "Back to Dashboard Change Sender ID Customers Technicians Select a contact Outbo…" at bounding box center [368, 219] width 432 height 396
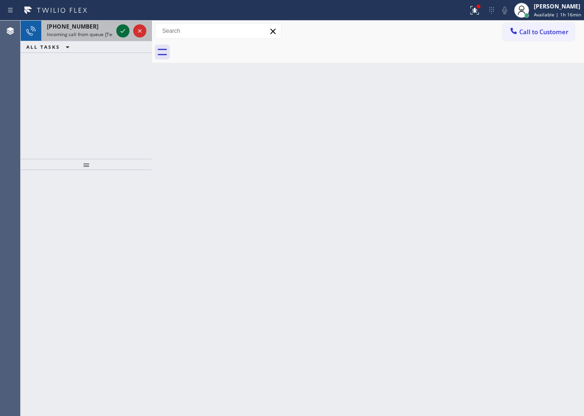
click at [121, 33] on icon at bounding box center [122, 30] width 11 height 11
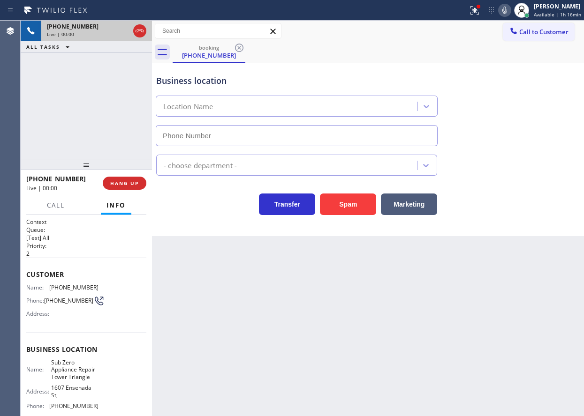
type input "(720) 597-8984"
click at [76, 379] on span "Sub Zero Appliance Repair Tower Triangle" at bounding box center [74, 370] width 47 height 22
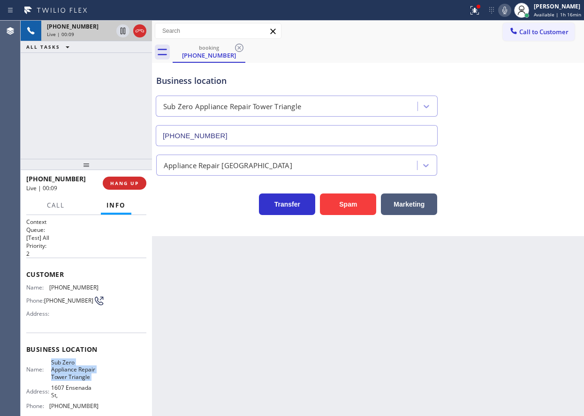
click at [76, 379] on span "Sub Zero Appliance Repair Tower Triangle" at bounding box center [74, 370] width 47 height 22
click at [289, 138] on input "(720) 597-8984" at bounding box center [297, 135] width 282 height 21
click at [78, 288] on span "(720) 592-7931" at bounding box center [73, 287] width 49 height 7
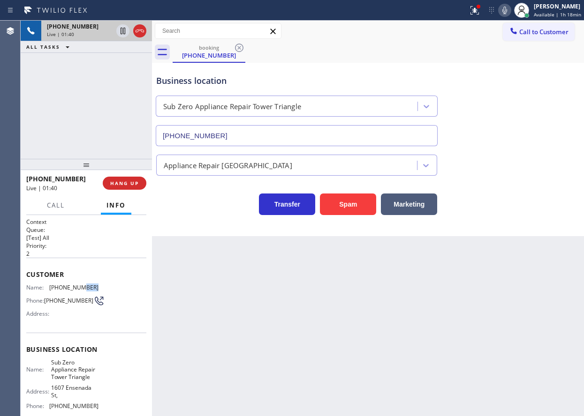
click at [78, 288] on span "(720) 592-7931" at bounding box center [73, 287] width 49 height 7
click at [270, 376] on div "Back to Dashboard Change Sender ID Customers Technicians Select a contact Outbo…" at bounding box center [368, 219] width 432 height 396
click at [276, 305] on div "Back to Dashboard Change Sender ID Customers Technicians Select a contact Outbo…" at bounding box center [368, 219] width 432 height 396
click at [74, 364] on span "Sub Zero Appliance Repair Tower Triangle" at bounding box center [74, 370] width 47 height 22
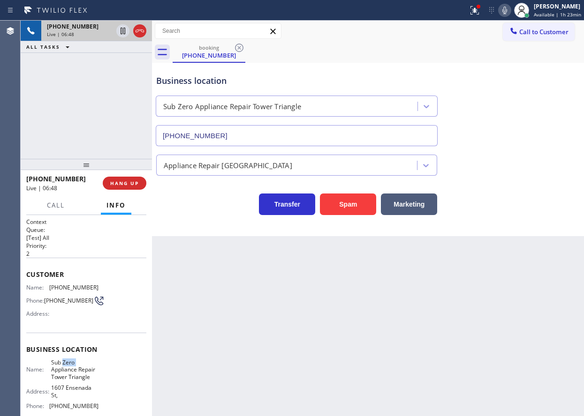
click at [74, 364] on span "Sub Zero Appliance Repair Tower Triangle" at bounding box center [74, 370] width 47 height 22
drag, startPoint x: 328, startPoint y: 306, endPoint x: 239, endPoint y: 280, distance: 92.9
click at [326, 306] on div "Back to Dashboard Change Sender ID Customers Technicians Select a contact Outbo…" at bounding box center [368, 219] width 432 height 396
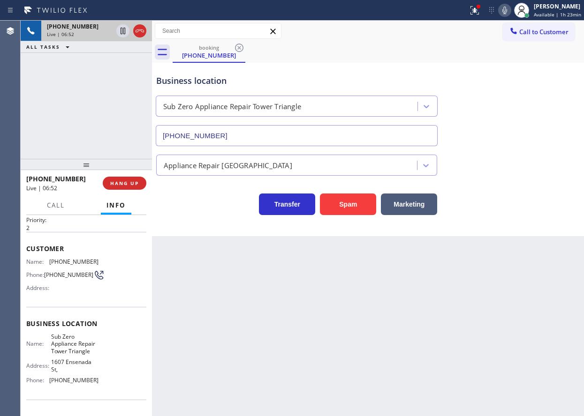
scroll to position [47, 0]
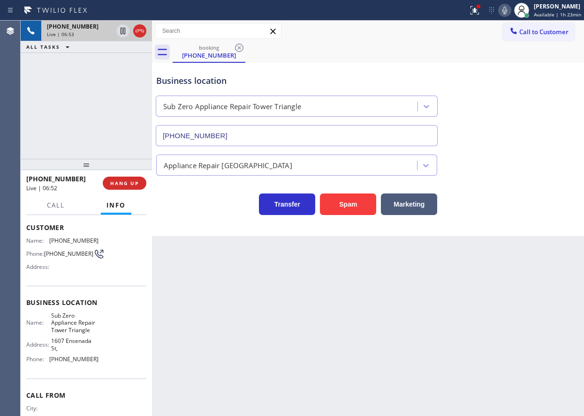
click at [67, 360] on span "(720) 597-8984" at bounding box center [73, 359] width 49 height 7
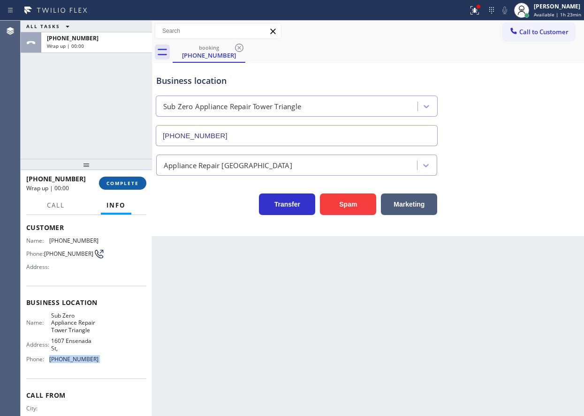
click at [135, 183] on span "COMPLETE" at bounding box center [122, 183] width 32 height 7
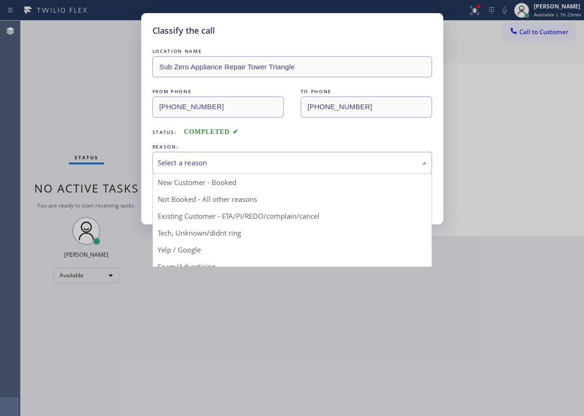
click at [196, 169] on div "Select a reason" at bounding box center [291, 163] width 279 height 22
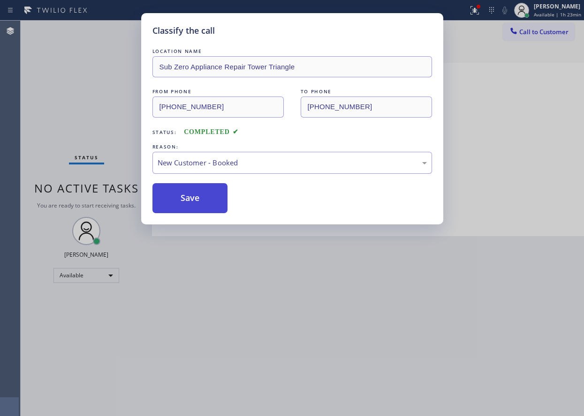
click at [195, 196] on button "Save" at bounding box center [189, 198] width 75 height 30
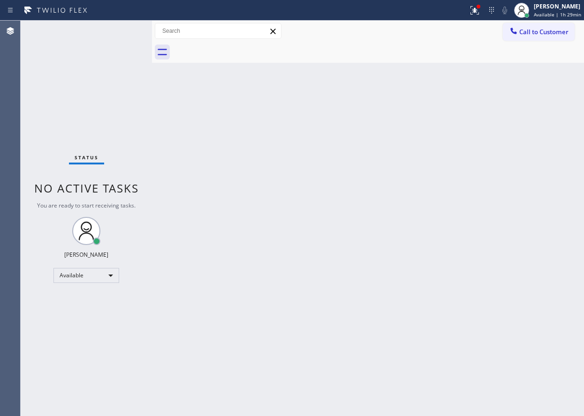
click at [394, 269] on div "Back to Dashboard Change Sender ID Customers Technicians Select a contact Outbo…" at bounding box center [368, 219] width 432 height 396
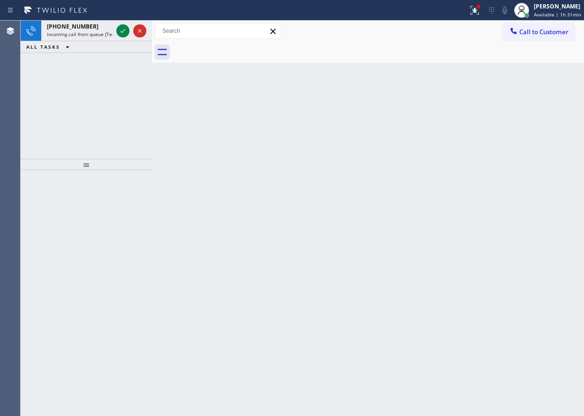
click at [511, 243] on div "Back to Dashboard Change Sender ID Customers Technicians Select a contact Outbo…" at bounding box center [368, 219] width 432 height 396
click at [118, 32] on icon at bounding box center [122, 30] width 11 height 11
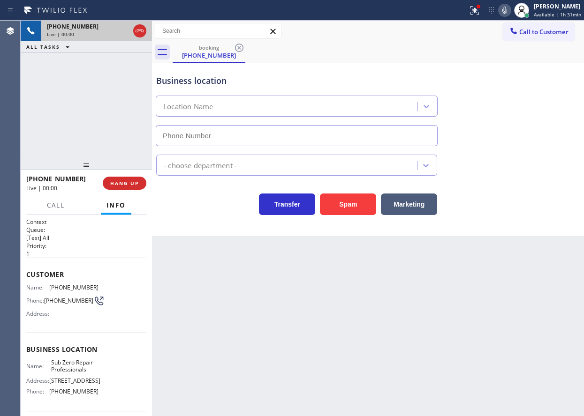
type input "(855) 662-5332"
click at [74, 369] on span "Sub Zero Repair Professionals" at bounding box center [74, 366] width 47 height 15
click at [244, 133] on input "(855) 662-5332" at bounding box center [297, 135] width 282 height 21
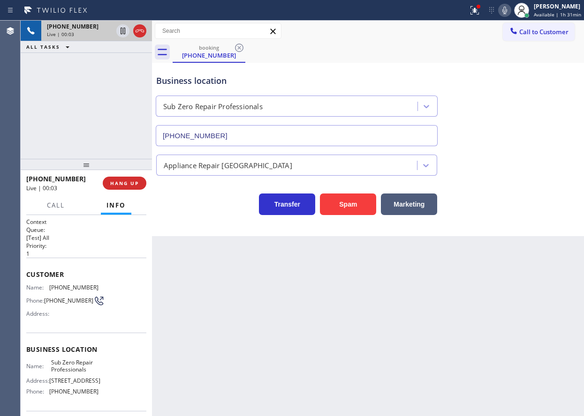
click at [244, 133] on input "(855) 662-5332" at bounding box center [297, 135] width 282 height 21
click at [70, 290] on span "(310) 503-8482" at bounding box center [73, 287] width 49 height 7
click at [68, 282] on div "Customer Name: (310) 503-8482 Phone: (310) 503-8482 Address:" at bounding box center [86, 295] width 120 height 75
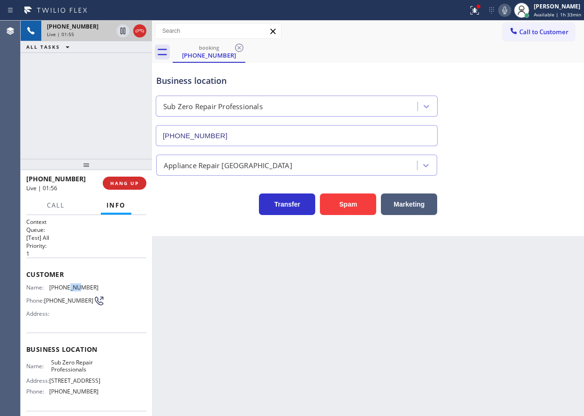
click at [68, 282] on div "Customer Name: (310) 503-8482 Phone: (310) 503-8482 Address:" at bounding box center [86, 295] width 120 height 75
click at [476, 11] on icon at bounding box center [473, 9] width 6 height 7
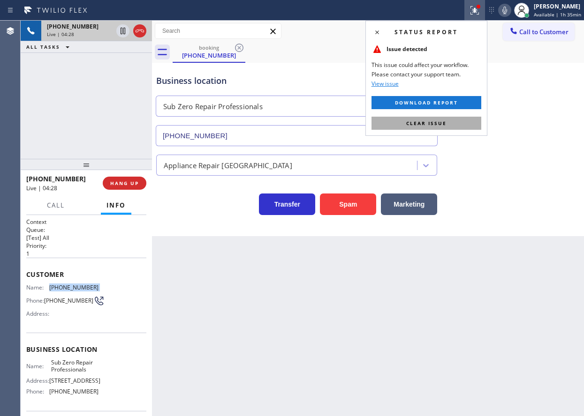
click at [453, 122] on button "Clear issue" at bounding box center [426, 123] width 110 height 13
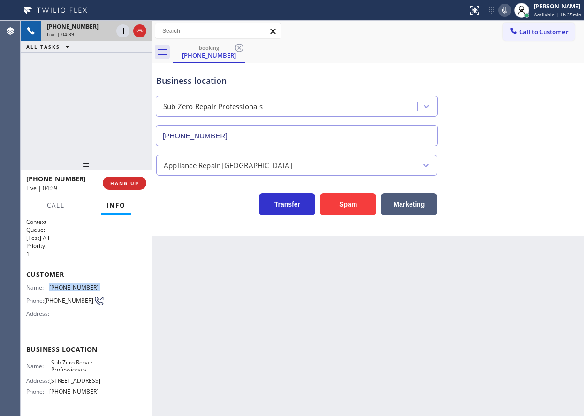
click at [504, 10] on icon at bounding box center [504, 10] width 11 height 11
click at [505, 10] on icon at bounding box center [504, 10] width 11 height 11
click at [509, 12] on icon at bounding box center [504, 10] width 11 height 11
click at [506, 11] on icon at bounding box center [504, 10] width 11 height 11
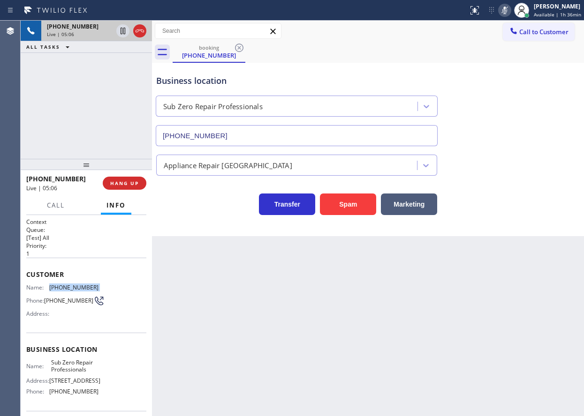
click at [507, 10] on icon at bounding box center [504, 10] width 11 height 11
click at [129, 185] on span "HANG UP" at bounding box center [124, 183] width 29 height 7
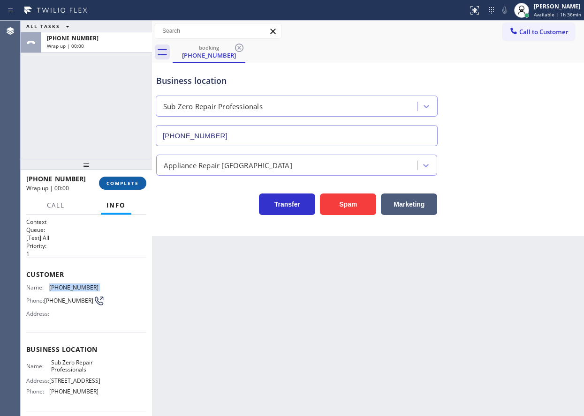
click at [129, 185] on span "COMPLETE" at bounding box center [122, 183] width 32 height 7
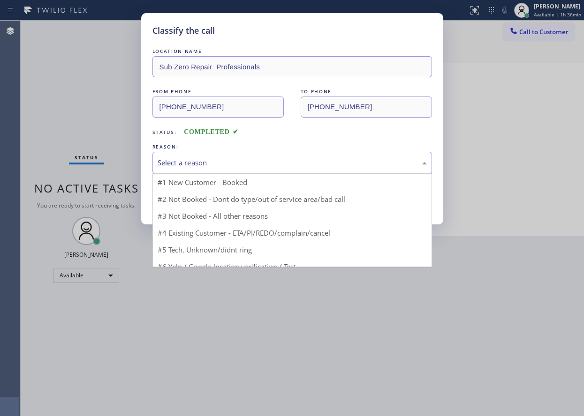
click at [243, 166] on div "Select a reason" at bounding box center [292, 163] width 269 height 11
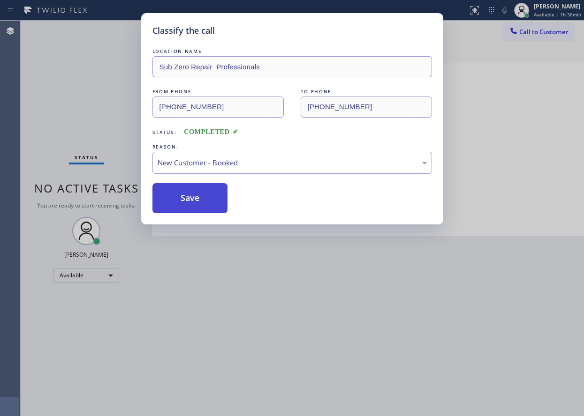
click at [198, 197] on button "Save" at bounding box center [189, 198] width 75 height 30
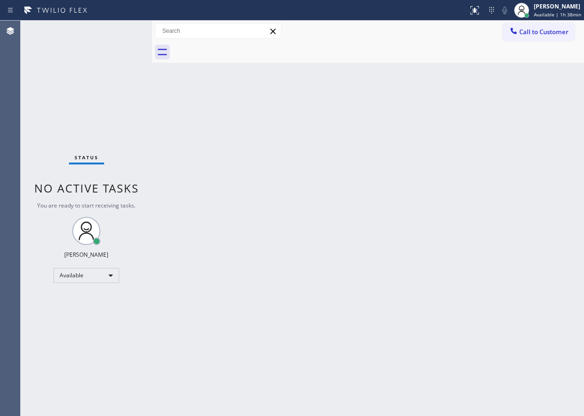
click at [491, 166] on div "Back to Dashboard Change Sender ID Customers Technicians Select a contact Outbo…" at bounding box center [368, 219] width 432 height 396
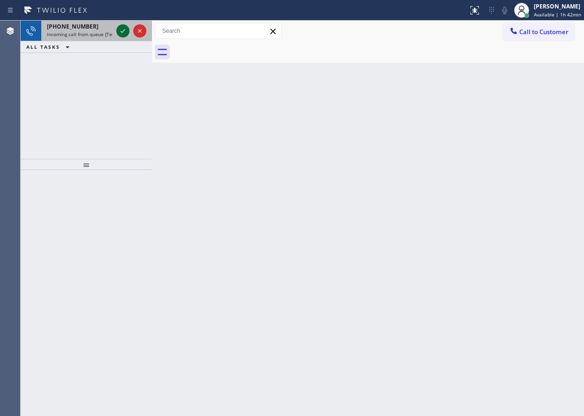
click at [122, 32] on icon at bounding box center [122, 31] width 5 height 4
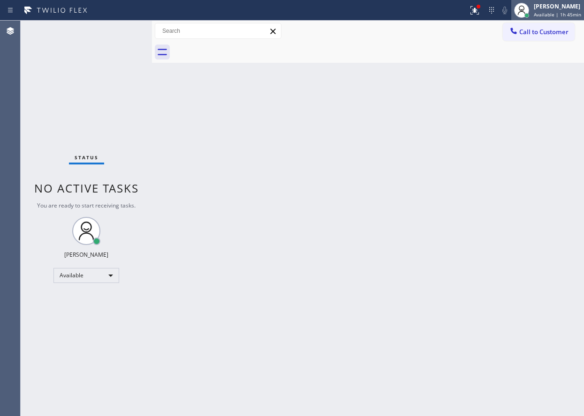
click at [551, 11] on div "Paula Arnado Available | 1h 45min" at bounding box center [558, 10] width 52 height 16
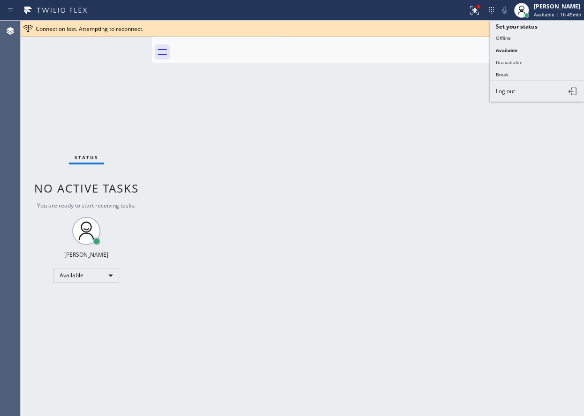
click at [332, 102] on div "Back to Dashboard Change Sender ID Customers Technicians Select a contact Outbo…" at bounding box center [368, 219] width 432 height 396
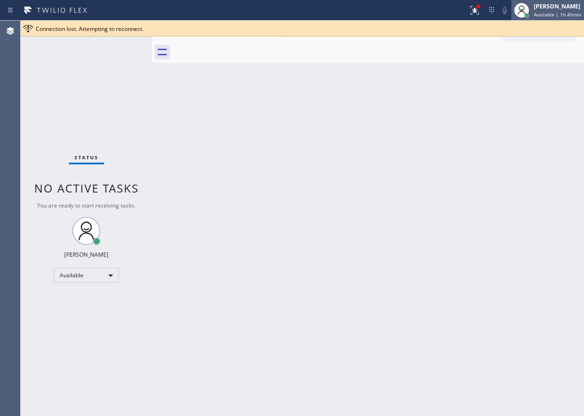
click at [561, 9] on div "Paula Arnado" at bounding box center [557, 6] width 47 height 8
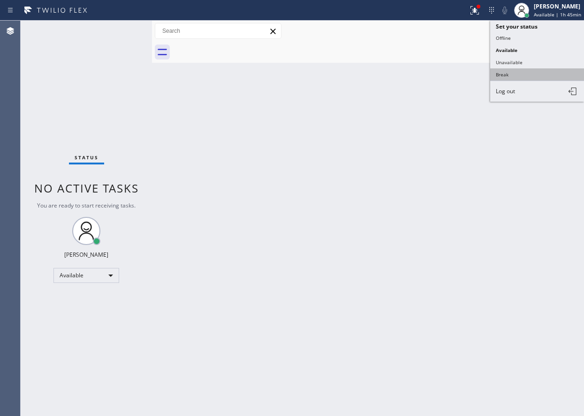
click at [530, 72] on button "Break" at bounding box center [537, 74] width 94 height 12
